Goal: Task Accomplishment & Management: Use online tool/utility

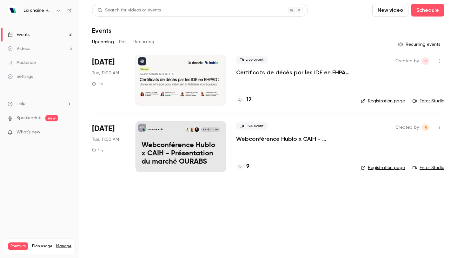
click at [179, 61] on div at bounding box center [180, 80] width 90 height 51
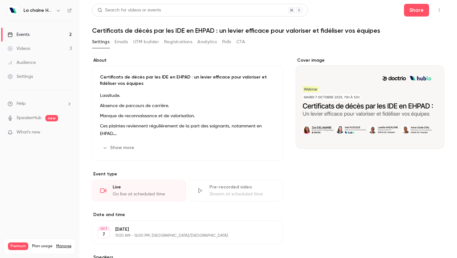
click at [440, 11] on icon "button" at bounding box center [438, 10] width 5 height 4
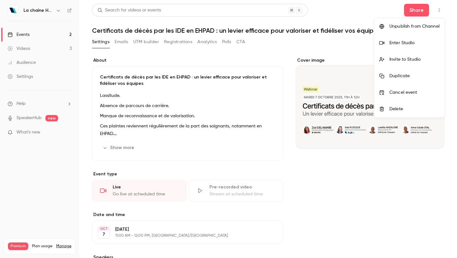
click at [403, 41] on div "Enter Studio" at bounding box center [414, 43] width 50 height 6
